Goal: Use online tool/utility: Utilize a website feature to perform a specific function

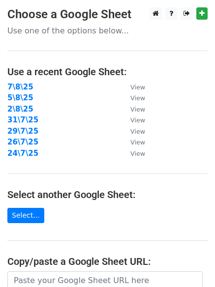
scroll to position [164, 0]
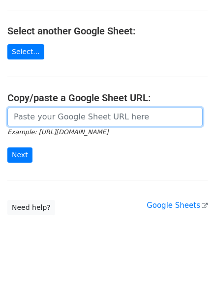
click at [51, 112] on input "url" at bounding box center [104, 117] width 195 height 19
paste input "https://docs.google.com/spreadsheets/d/1OYjaBrfcW_Y1k-zxqKLn2bMzEgdud_KcmLKBfsX…"
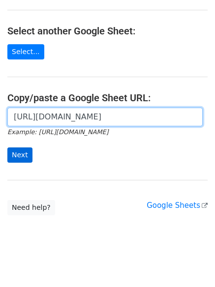
scroll to position [0, 208]
type input "https://docs.google.com/spreadsheets/d/1OYjaBrfcW_Y1k-zxqKLn2bMzEgdud_KcmLKBfsX…"
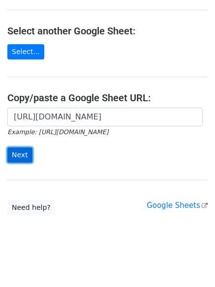
click at [21, 154] on input "Next" at bounding box center [19, 155] width 25 height 15
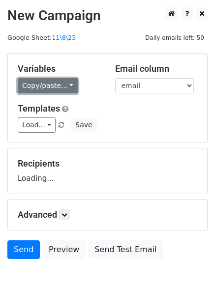
click at [46, 84] on link "Copy/paste..." at bounding box center [48, 85] width 60 height 15
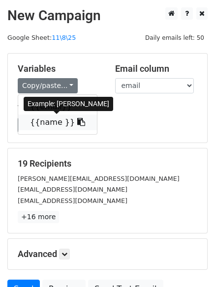
click at [50, 123] on link "{{name }}" at bounding box center [57, 123] width 79 height 16
